Goal: Information Seeking & Learning: Learn about a topic

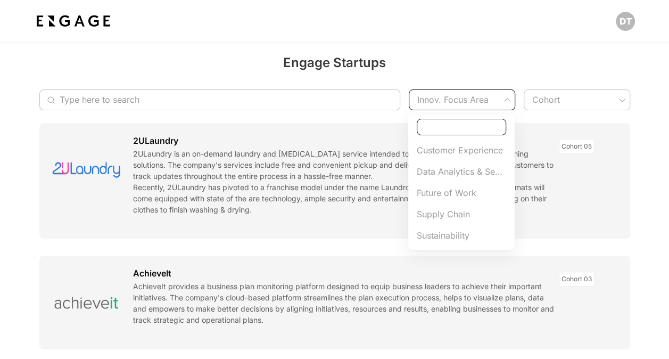
click at [476, 145] on span "Customer Experience" at bounding box center [461, 150] width 89 height 13
type input "Customer Experience"
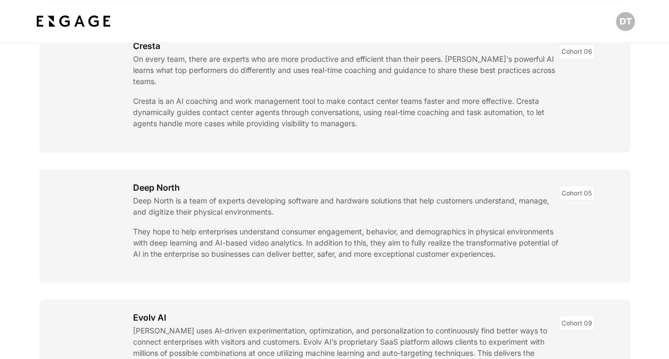
scroll to position [852, 0]
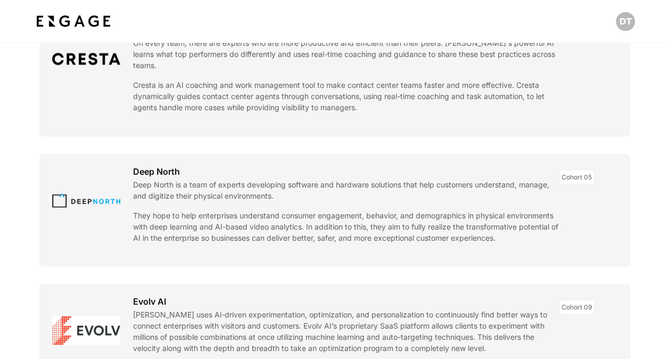
click at [80, 199] on link at bounding box center [334, 209] width 591 height 113
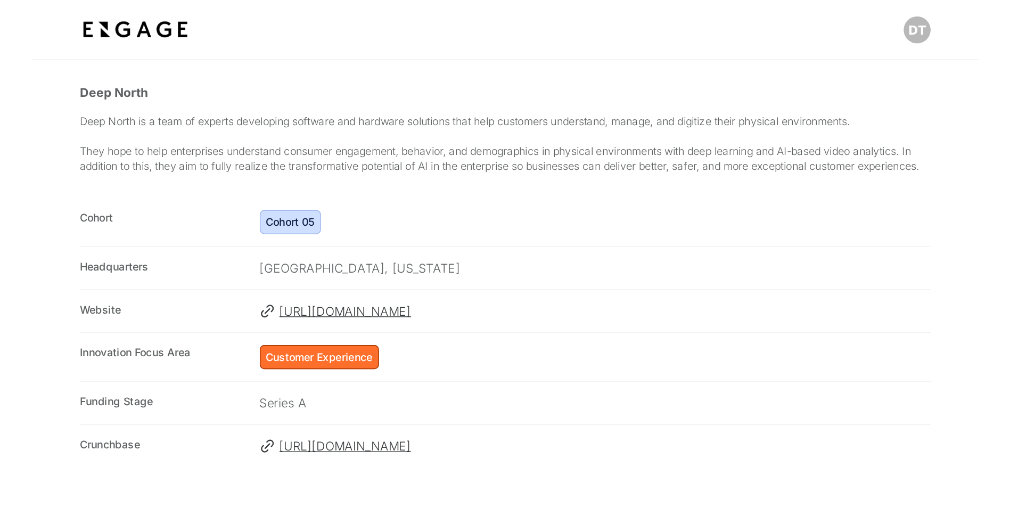
scroll to position [266, 0]
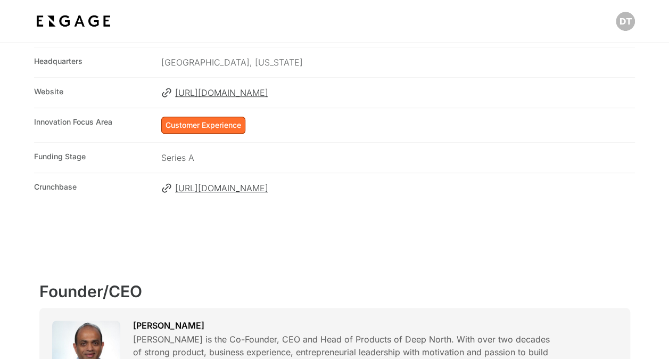
click at [220, 99] on span "[URL][DOMAIN_NAME]" at bounding box center [405, 92] width 460 height 13
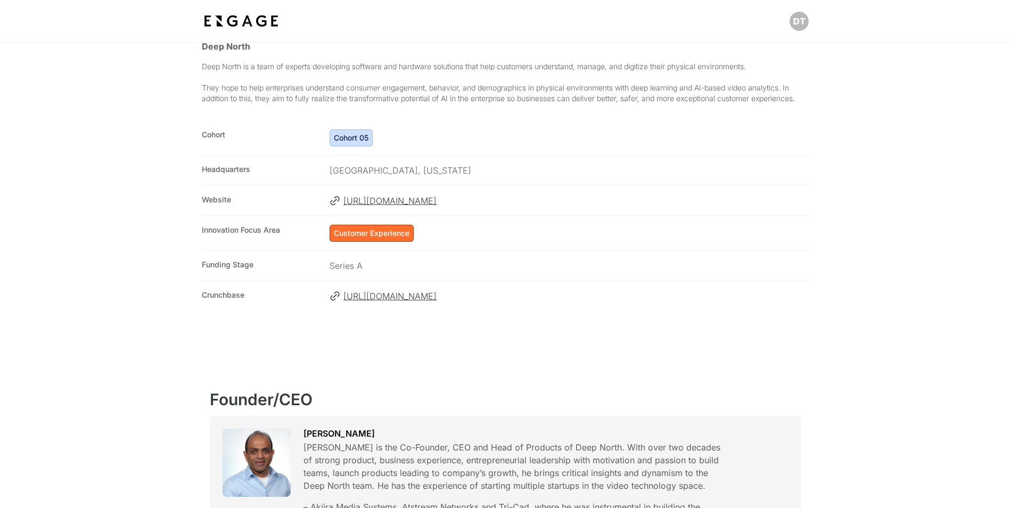
scroll to position [0, 0]
